Goal: Transaction & Acquisition: Purchase product/service

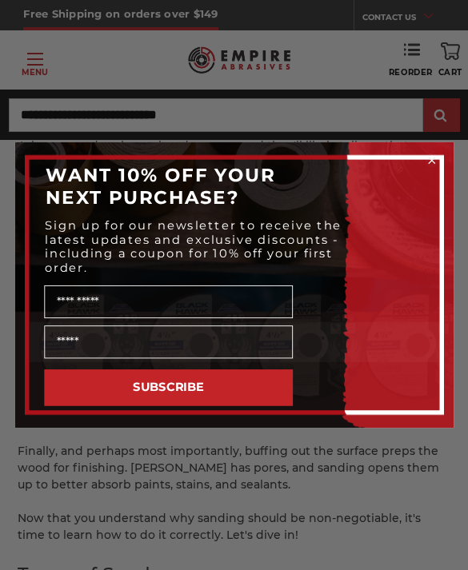
scroll to position [538, 0]
type input "******"
click at [376, 61] on div "Close dialog WANT 10% OFF YOUR NEXT PURCHASE? Sign up for our newsletter to rec…" at bounding box center [234, 285] width 468 height 570
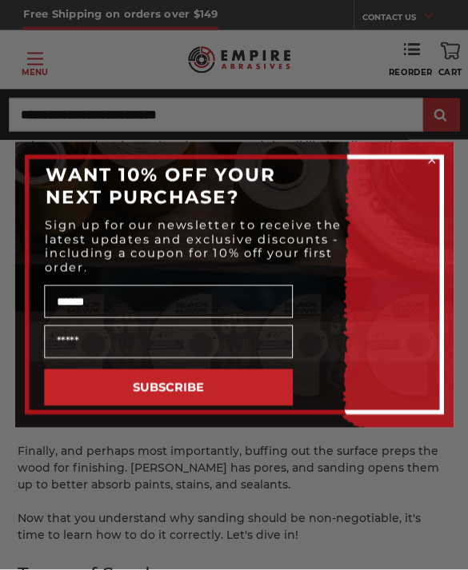
click at [445, 94] on div "Close dialog WANT 10% OFF YOUR NEXT PURCHASE? Sign up for our newsletter to rec…" at bounding box center [234, 285] width 468 height 570
click at [416, 111] on div "Close dialog WANT 10% OFF YOUR NEXT PURCHASE? Sign up for our newsletter to rec…" at bounding box center [234, 285] width 468 height 570
click at [393, 79] on div "Close dialog WANT 10% OFF YOUR NEXT PURCHASE? Sign up for our newsletter to rec…" at bounding box center [234, 285] width 468 height 570
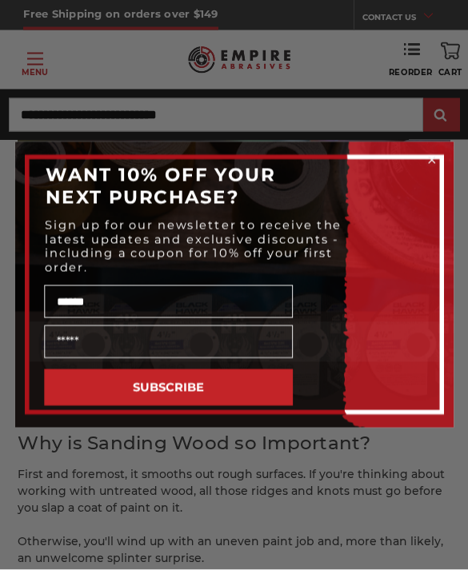
scroll to position [300, 0]
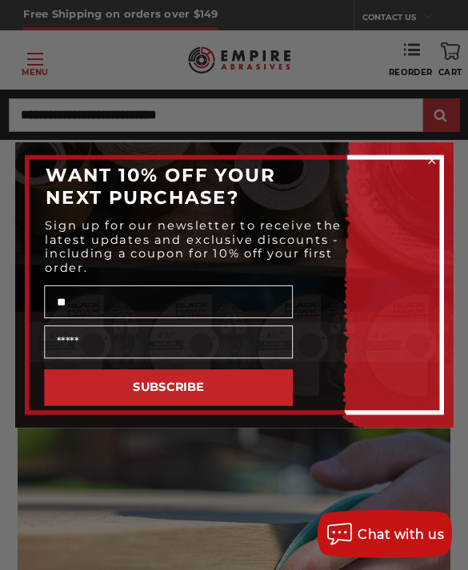
type input "*"
click at [52, 114] on div "Close dialog WANT 10% OFF YOUR NEXT PURCHASE? Sign up for our newsletter to rec…" at bounding box center [234, 285] width 468 height 570
click at [427, 162] on icon "Close dialog" at bounding box center [431, 160] width 14 height 14
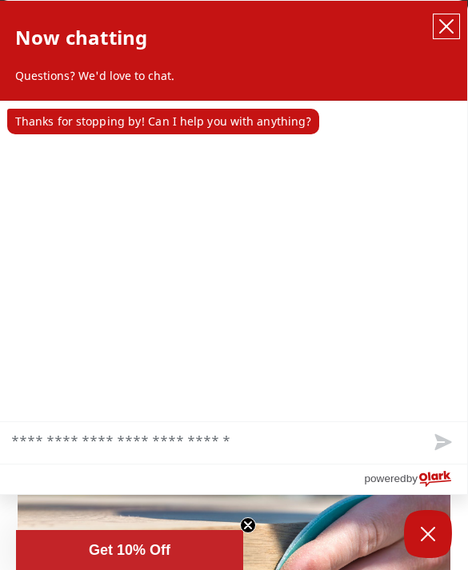
click at [452, 33] on icon "close chatbox" at bounding box center [446, 26] width 13 height 13
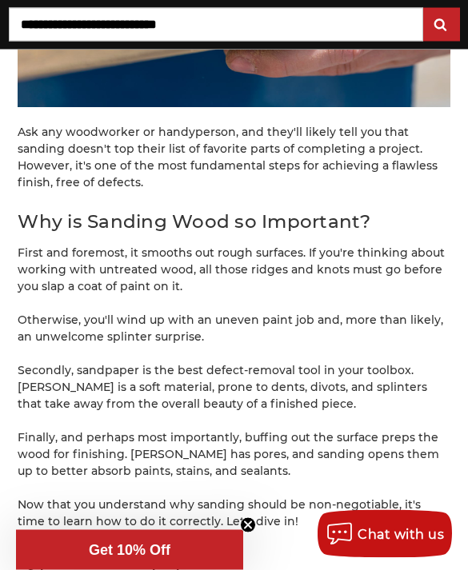
scroll to position [552, 0]
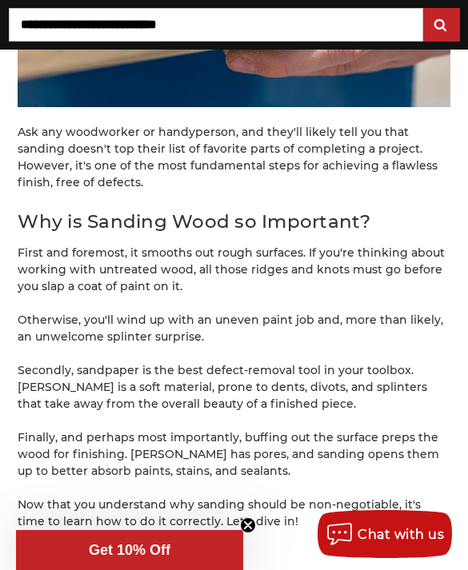
click at [250, 563] on h2 "Types of Sandpaper" at bounding box center [234, 561] width 432 height 28
click at [243, 533] on icon "Close teaser" at bounding box center [248, 525] width 16 height 16
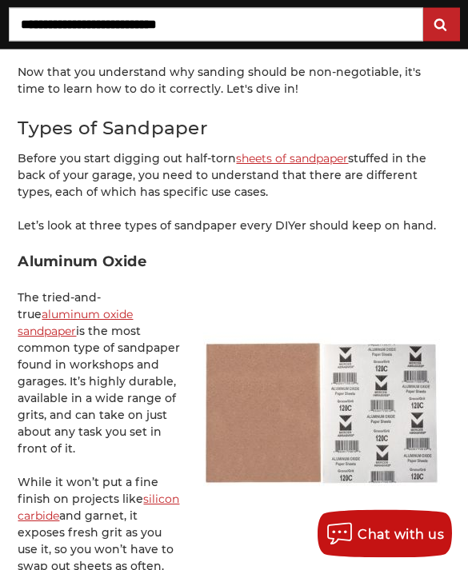
scroll to position [985, 0]
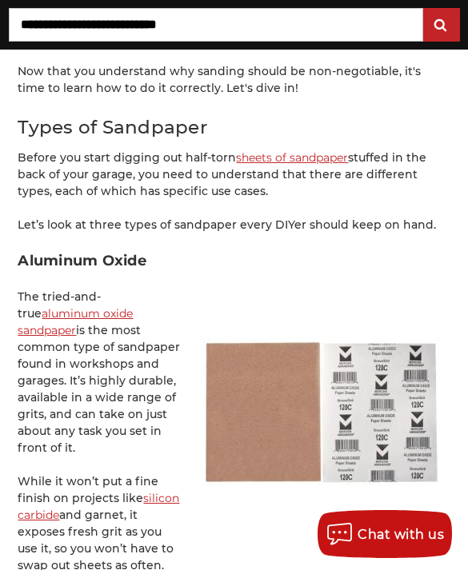
click at [293, 258] on h3 "Aluminum Oxide" at bounding box center [234, 261] width 432 height 22
click at [292, 257] on h3 "Aluminum Oxide" at bounding box center [234, 261] width 432 height 22
click at [351, 281] on img at bounding box center [320, 411] width 260 height 260
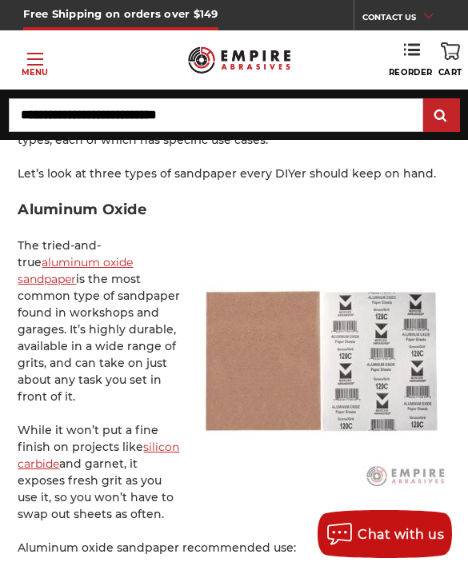
click at [322, 234] on img at bounding box center [320, 359] width 260 height 260
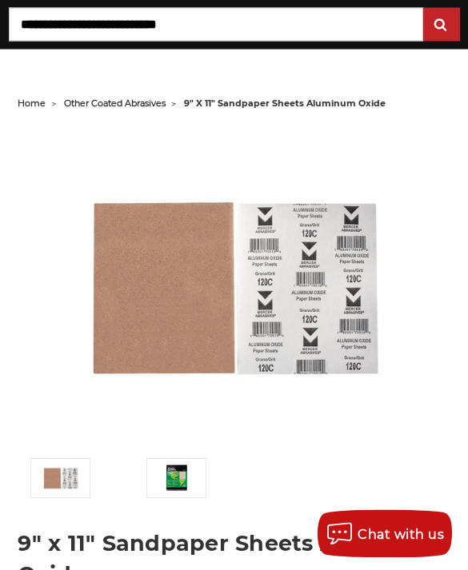
scroll to position [117, 0]
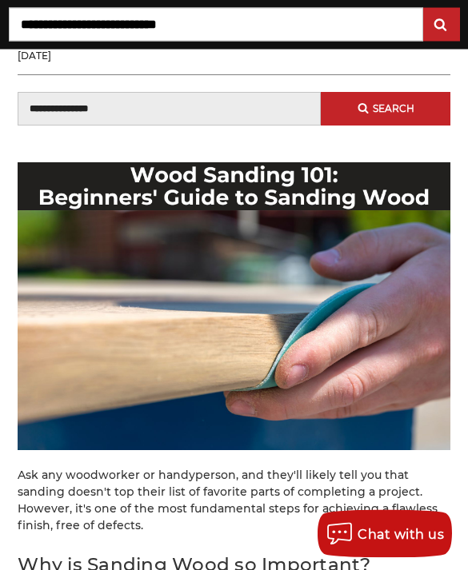
scroll to position [207, 0]
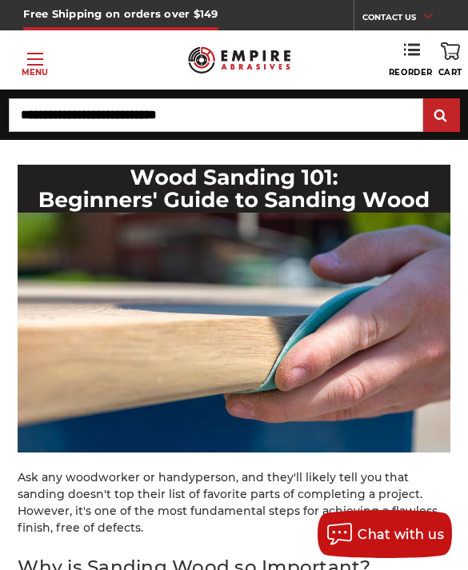
click at [375, 288] on img at bounding box center [234, 309] width 432 height 288
click at [360, 320] on img at bounding box center [234, 309] width 432 height 288
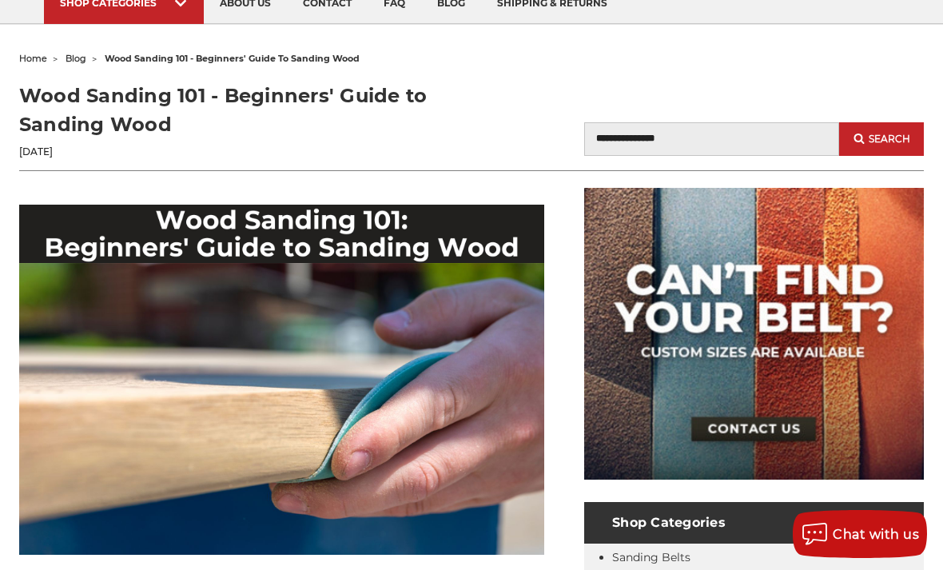
scroll to position [0, 0]
